Goal: Transaction & Acquisition: Purchase product/service

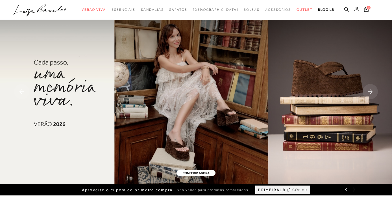
click at [355, 12] on button at bounding box center [357, 9] width 8 height 7
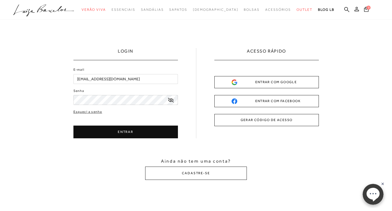
click at [119, 130] on button "ENTRAR" at bounding box center [125, 131] width 104 height 13
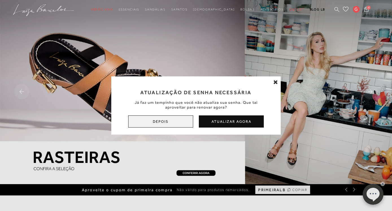
click at [171, 122] on button "Depois" at bounding box center [160, 121] width 65 height 12
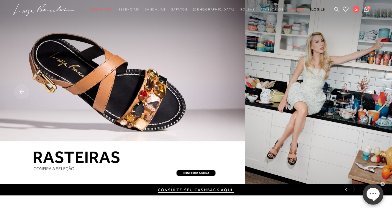
click at [198, 173] on img at bounding box center [196, 92] width 392 height 184
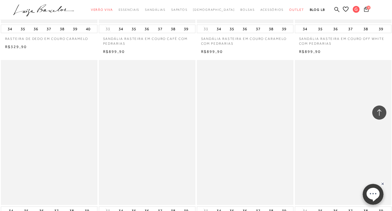
scroll to position [1087, 0]
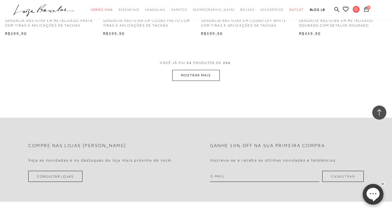
click at [204, 74] on button "MOSTRAR MAIS" at bounding box center [195, 75] width 47 height 11
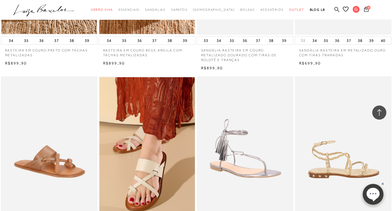
scroll to position [2066, 0]
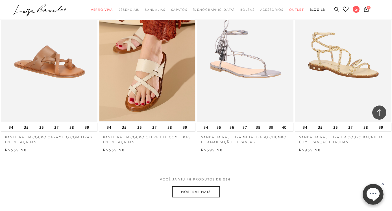
click at [370, 9] on button "4" at bounding box center [366, 10] width 8 height 8
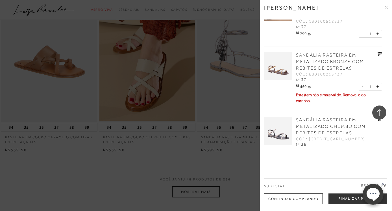
scroll to position [127, 0]
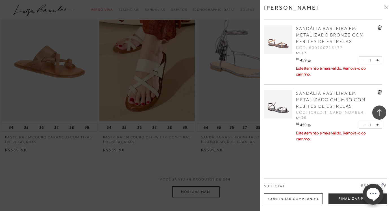
click at [282, 110] on img at bounding box center [278, 104] width 28 height 28
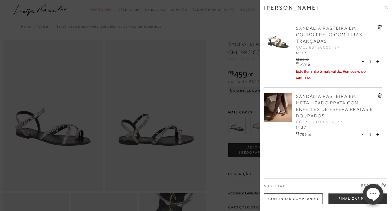
click at [242, 108] on div at bounding box center [196, 105] width 392 height 211
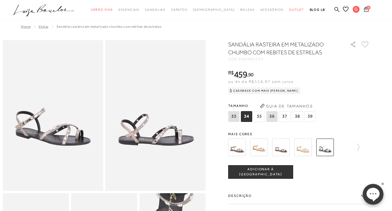
click at [288, 116] on span "37" at bounding box center [284, 116] width 11 height 11
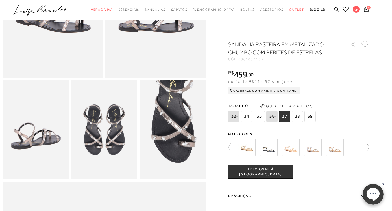
scroll to position [61, 0]
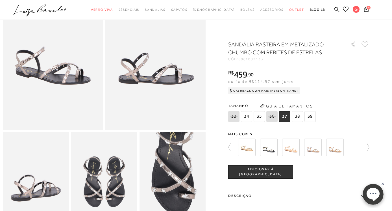
click at [368, 11] on icon at bounding box center [366, 8] width 5 height 5
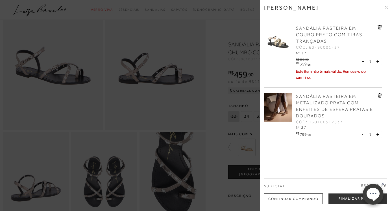
click at [379, 28] on icon at bounding box center [379, 27] width 1 height 2
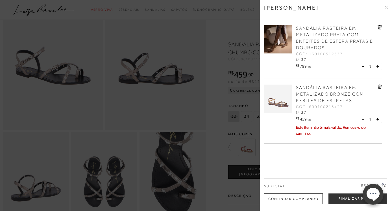
click at [376, 85] on div "SANDÁLIA RASTEIRA EM METALIZADO BRONZE COM REBITES DE ESTRELAS CÓD: 60010021343…" at bounding box center [336, 99] width 83 height 31
click at [380, 87] on icon at bounding box center [380, 86] width 4 height 4
click at [306, 35] on span "SANDÁLIA RASTEIRA EM METALIZADO PRATA COM ENFEITES DE ESFERA PRATAS E DOURADOS" at bounding box center [334, 38] width 77 height 25
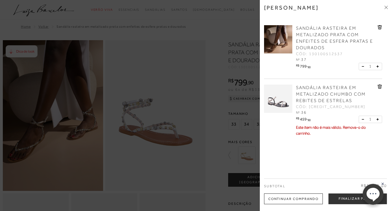
click at [225, 141] on div at bounding box center [196, 105] width 392 height 211
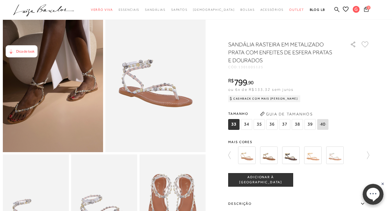
scroll to position [73, 0]
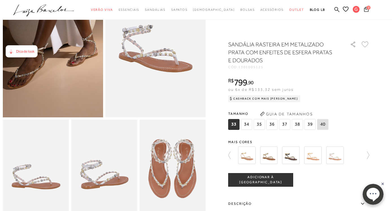
click at [81, 71] on img at bounding box center [53, 42] width 100 height 151
